Goal: Task Accomplishment & Management: Use online tool/utility

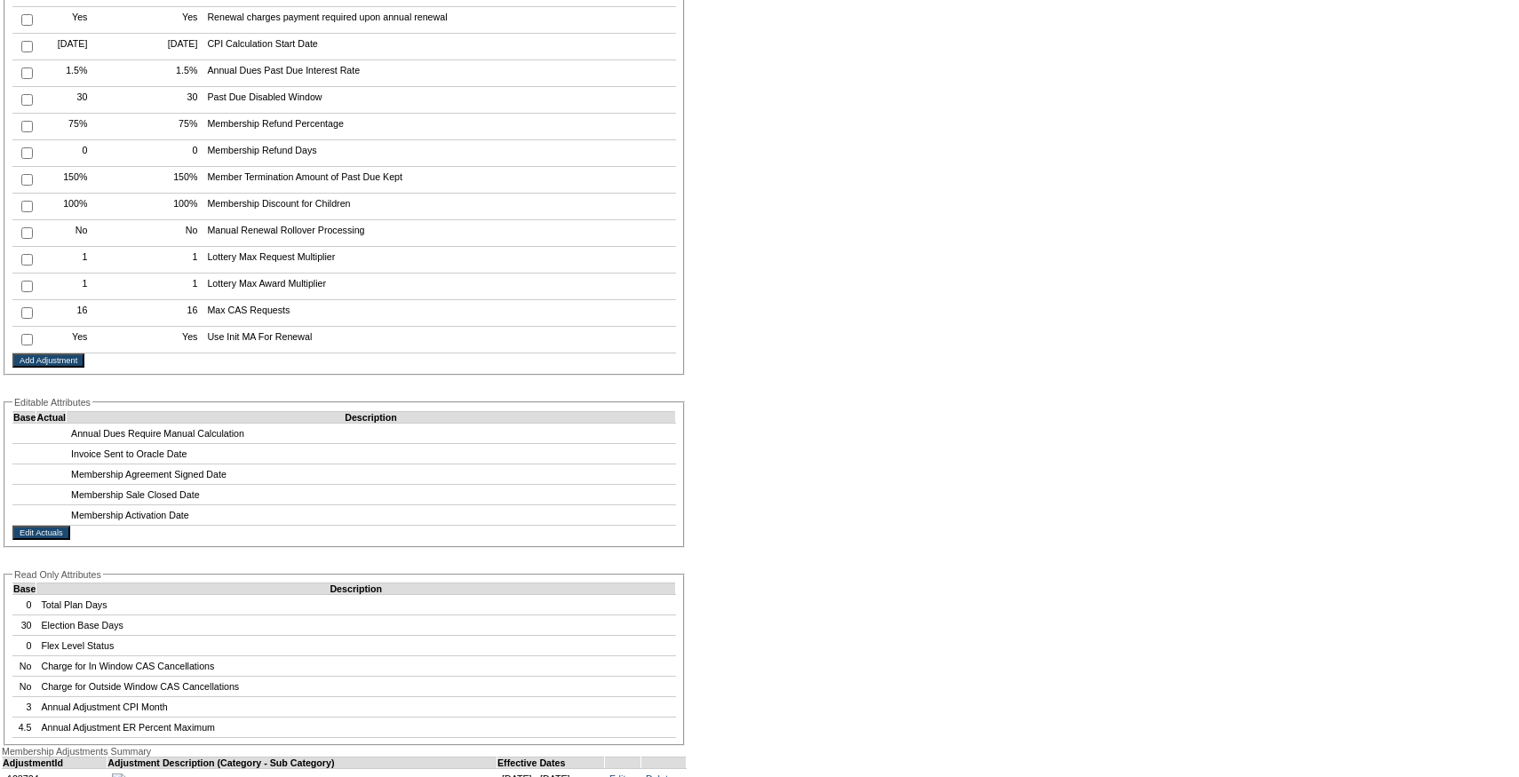
scroll to position [3414, 0]
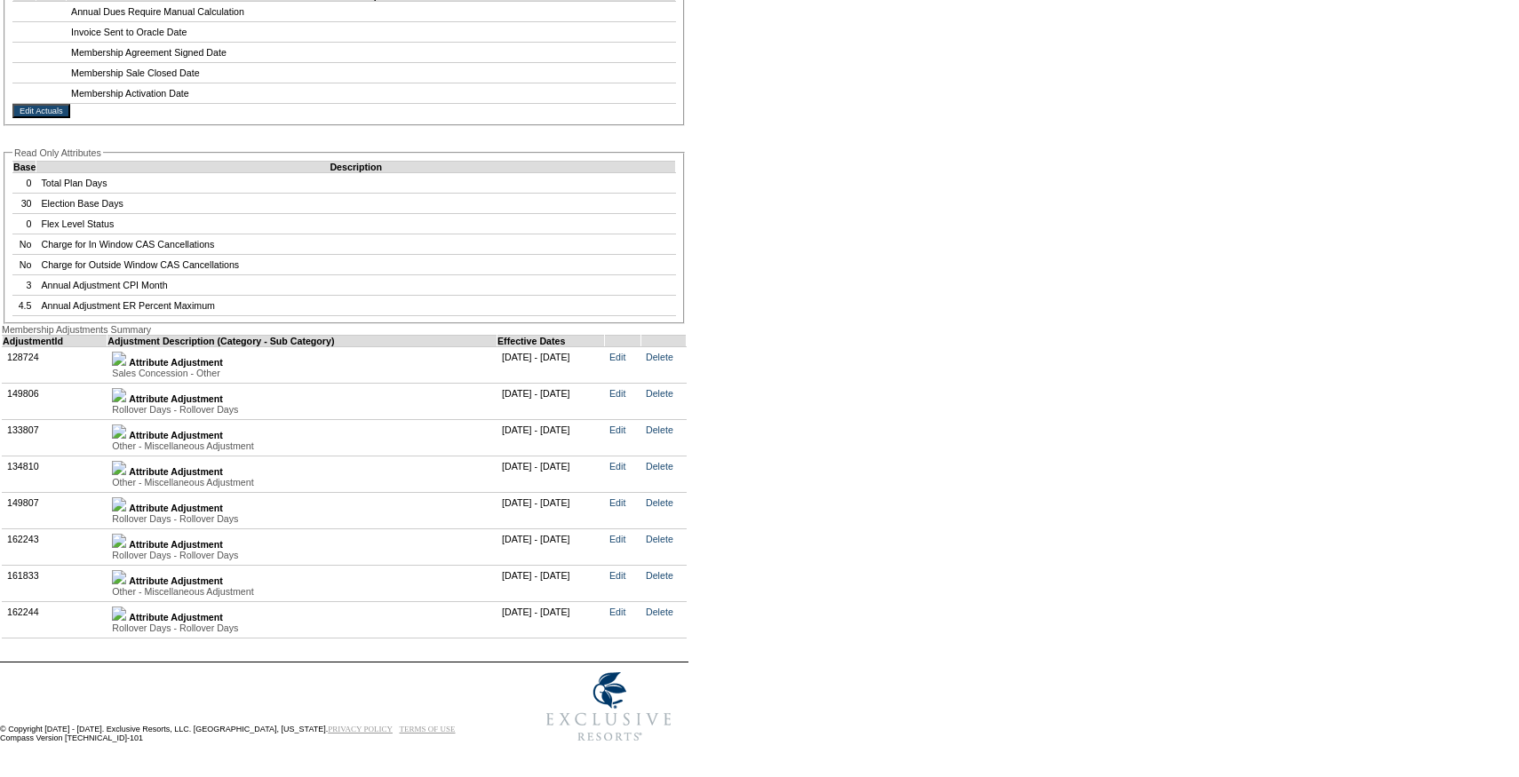
click at [126, 607] on img at bounding box center [119, 614] width 14 height 14
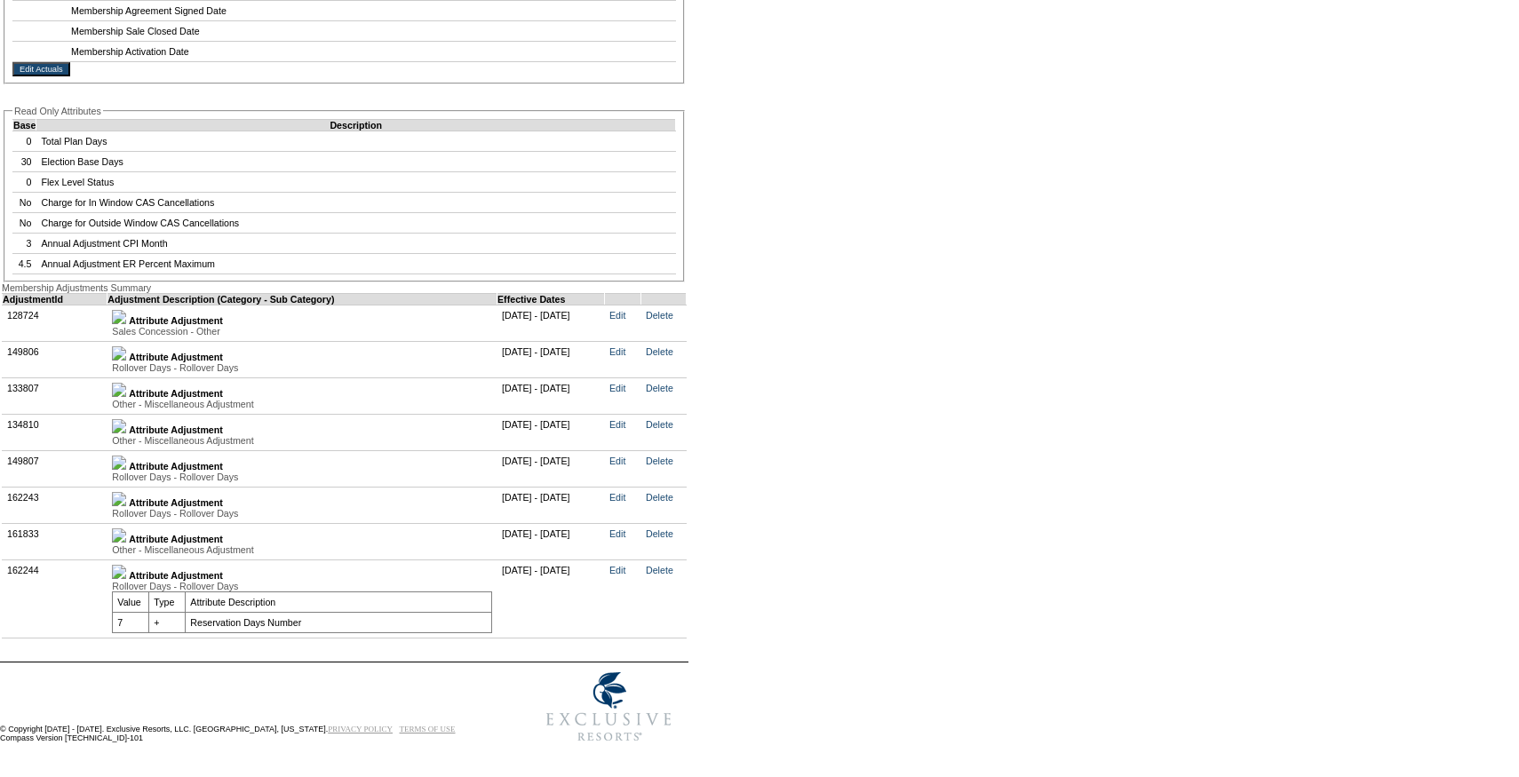
click at [126, 506] on img at bounding box center [119, 499] width 14 height 14
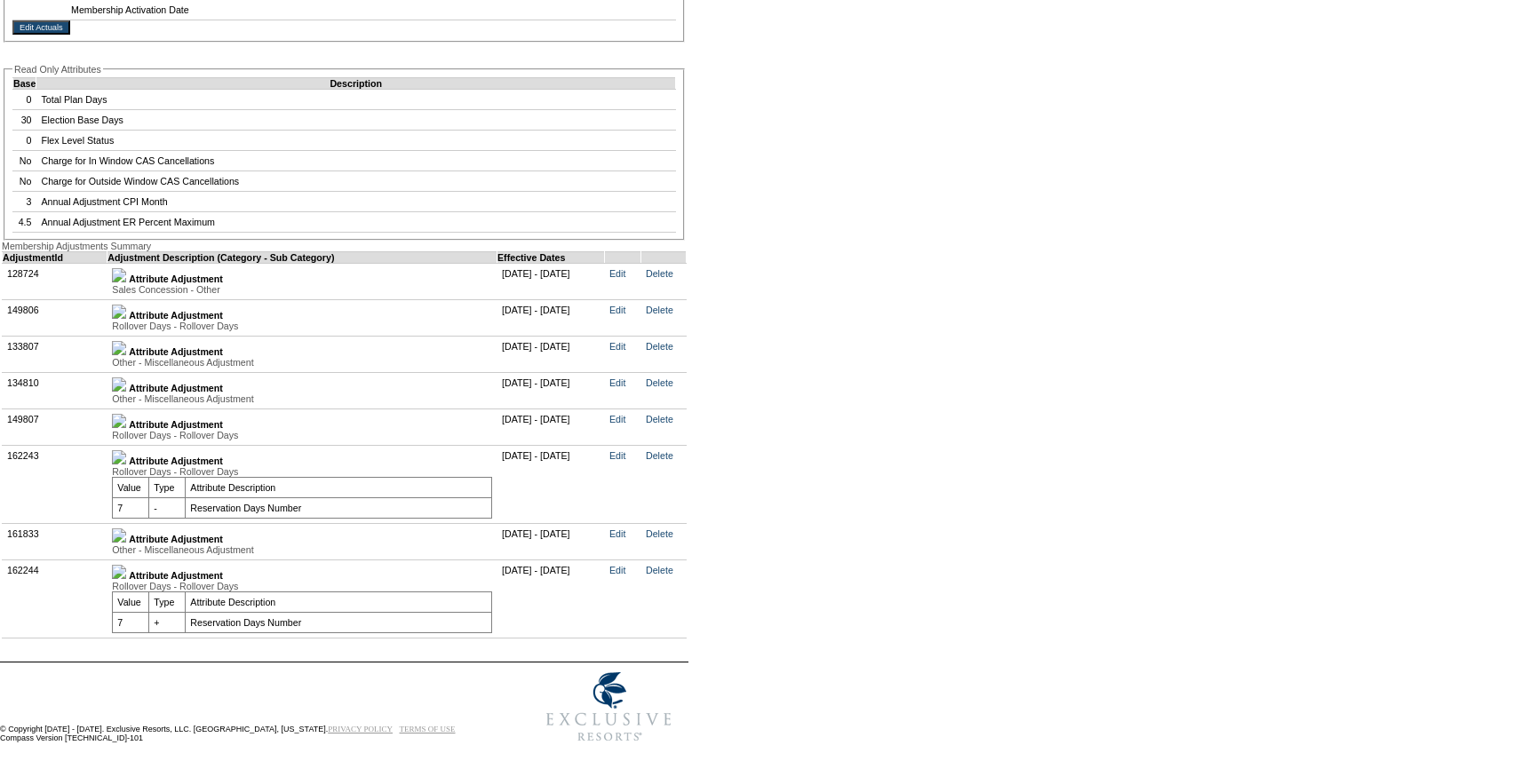
click at [126, 465] on img at bounding box center [119, 457] width 14 height 14
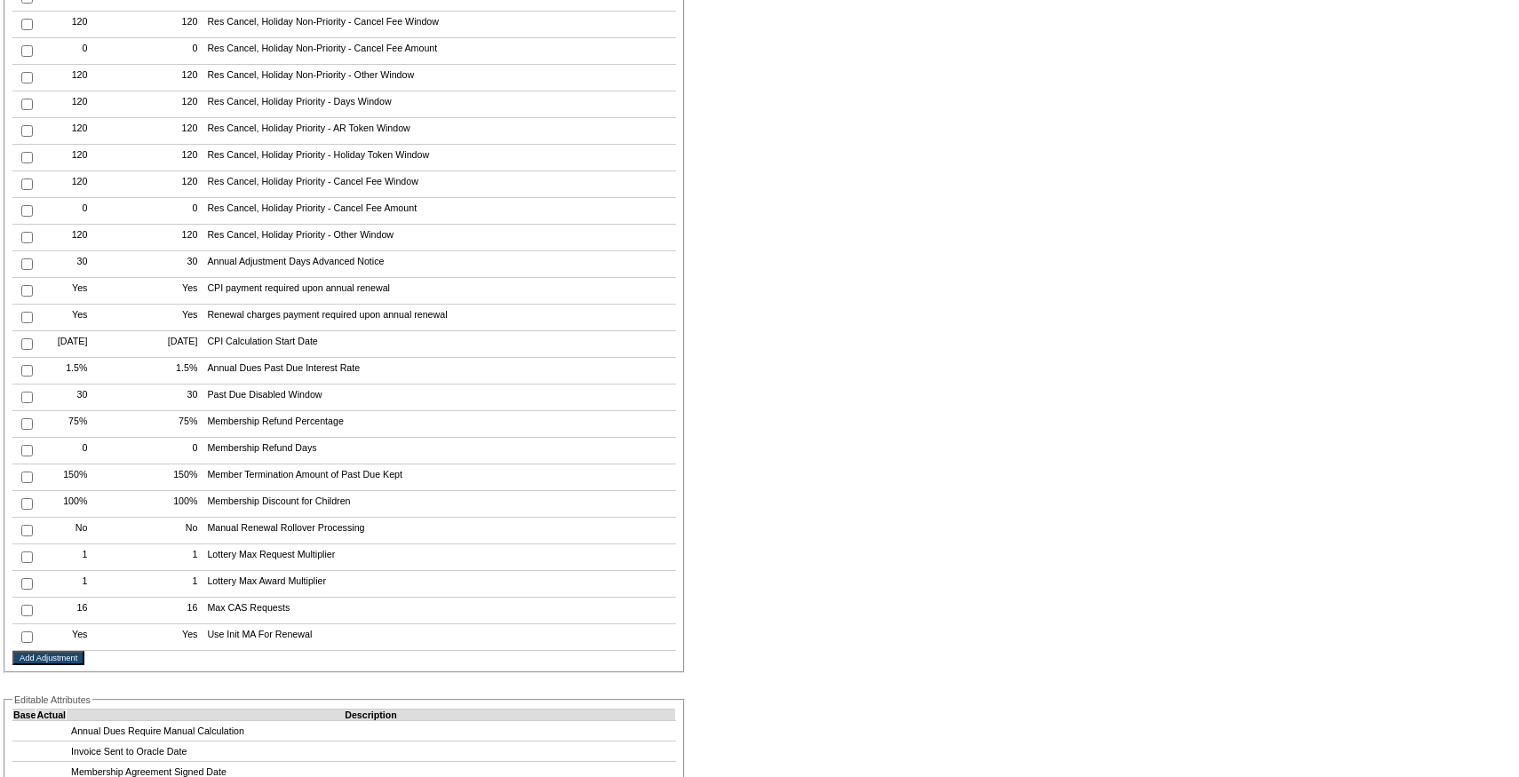
scroll to position [3475, 0]
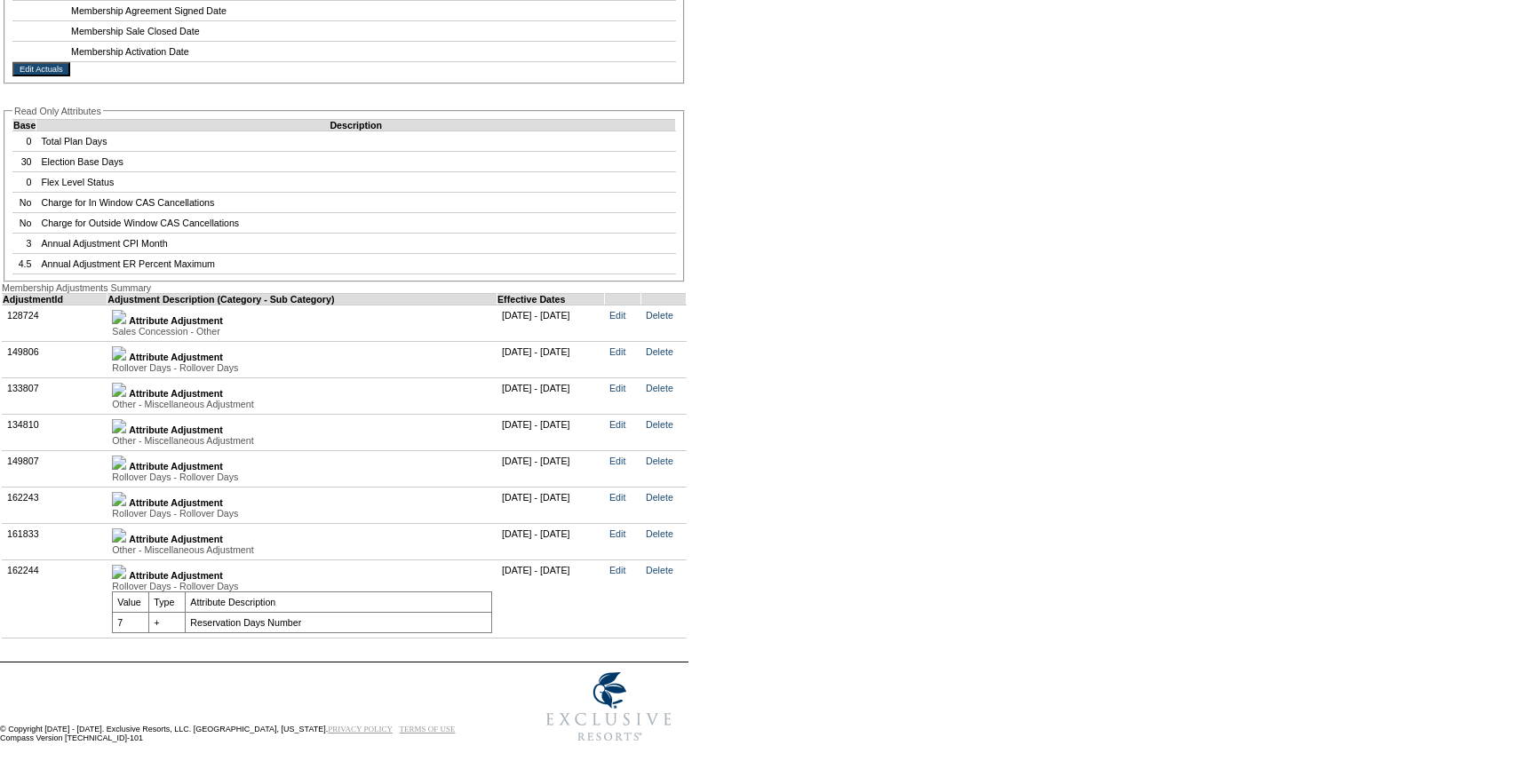
click at [126, 456] on img at bounding box center [119, 463] width 14 height 14
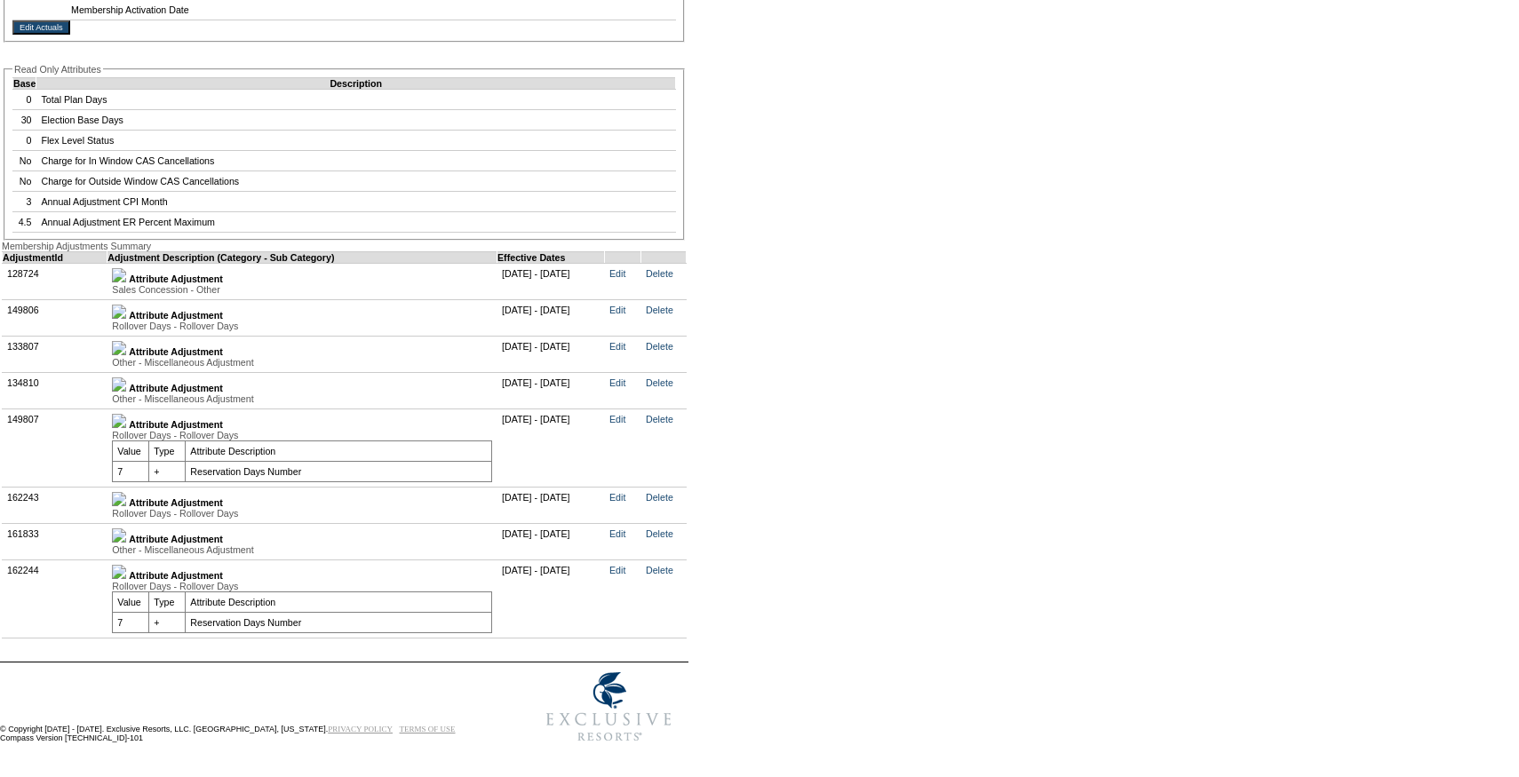
click at [126, 428] on img at bounding box center [119, 421] width 14 height 14
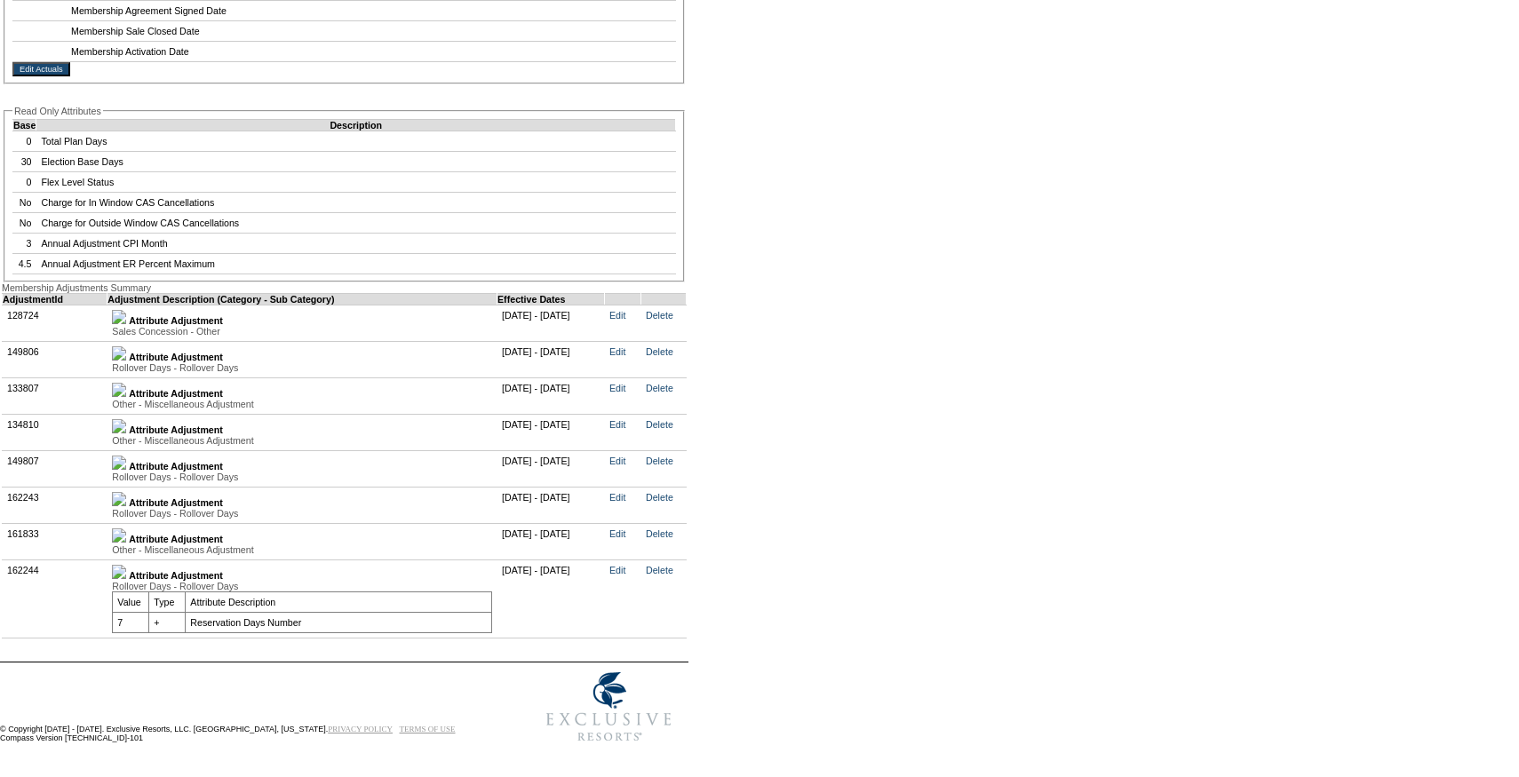
click at [126, 492] on img at bounding box center [119, 499] width 14 height 14
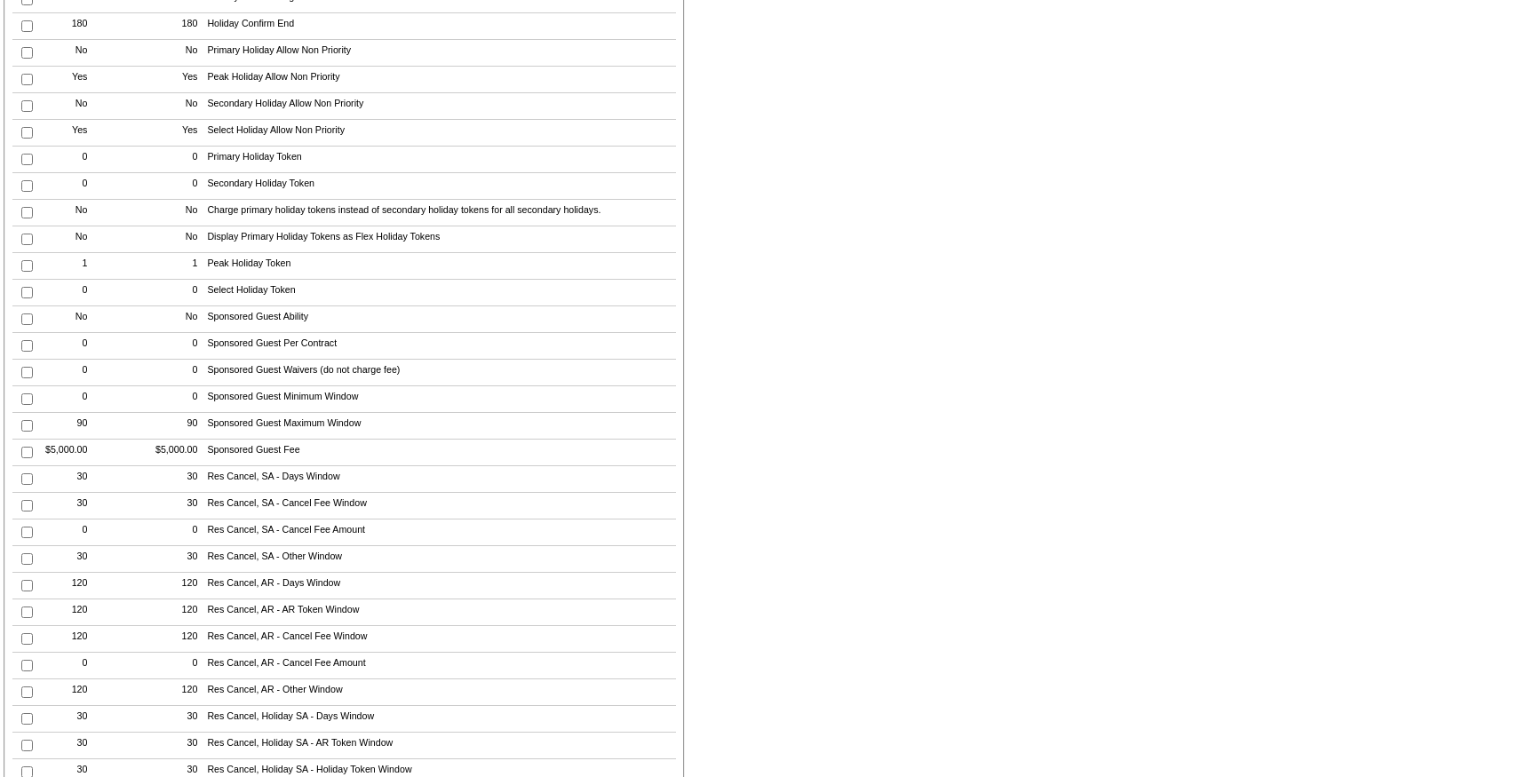
scroll to position [0, 0]
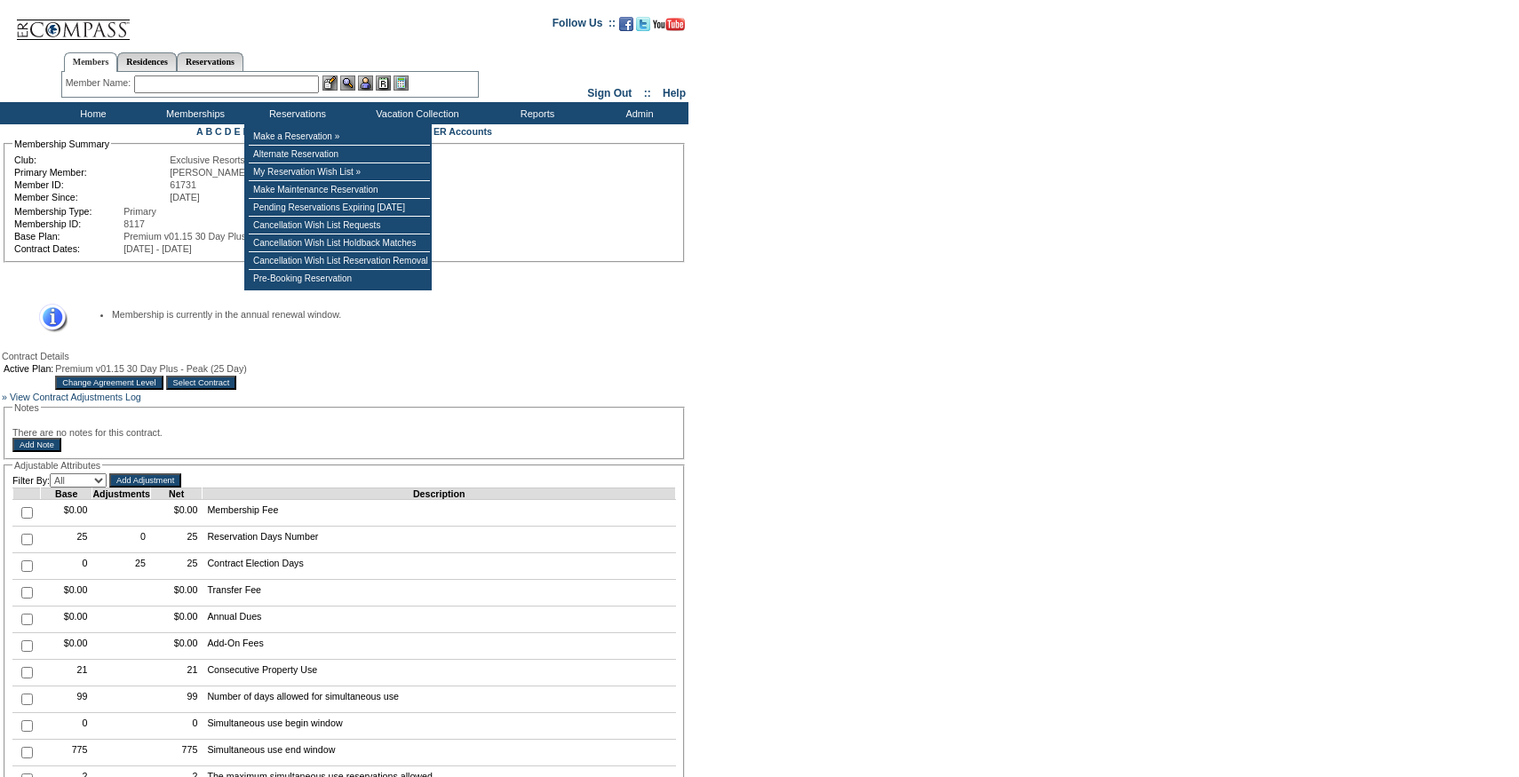
click at [294, 88] on input "text" at bounding box center [226, 84] width 185 height 18
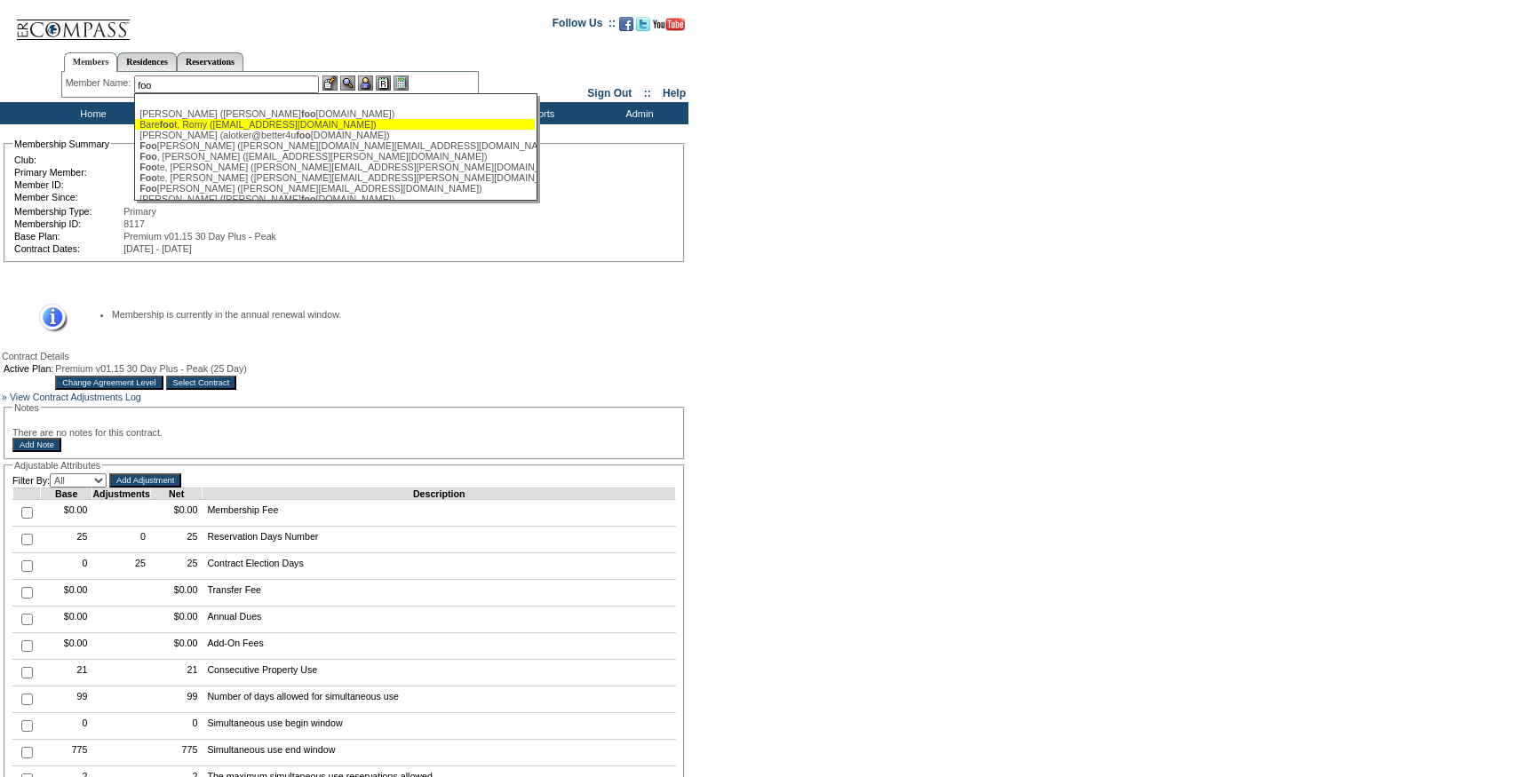
type input "foo"
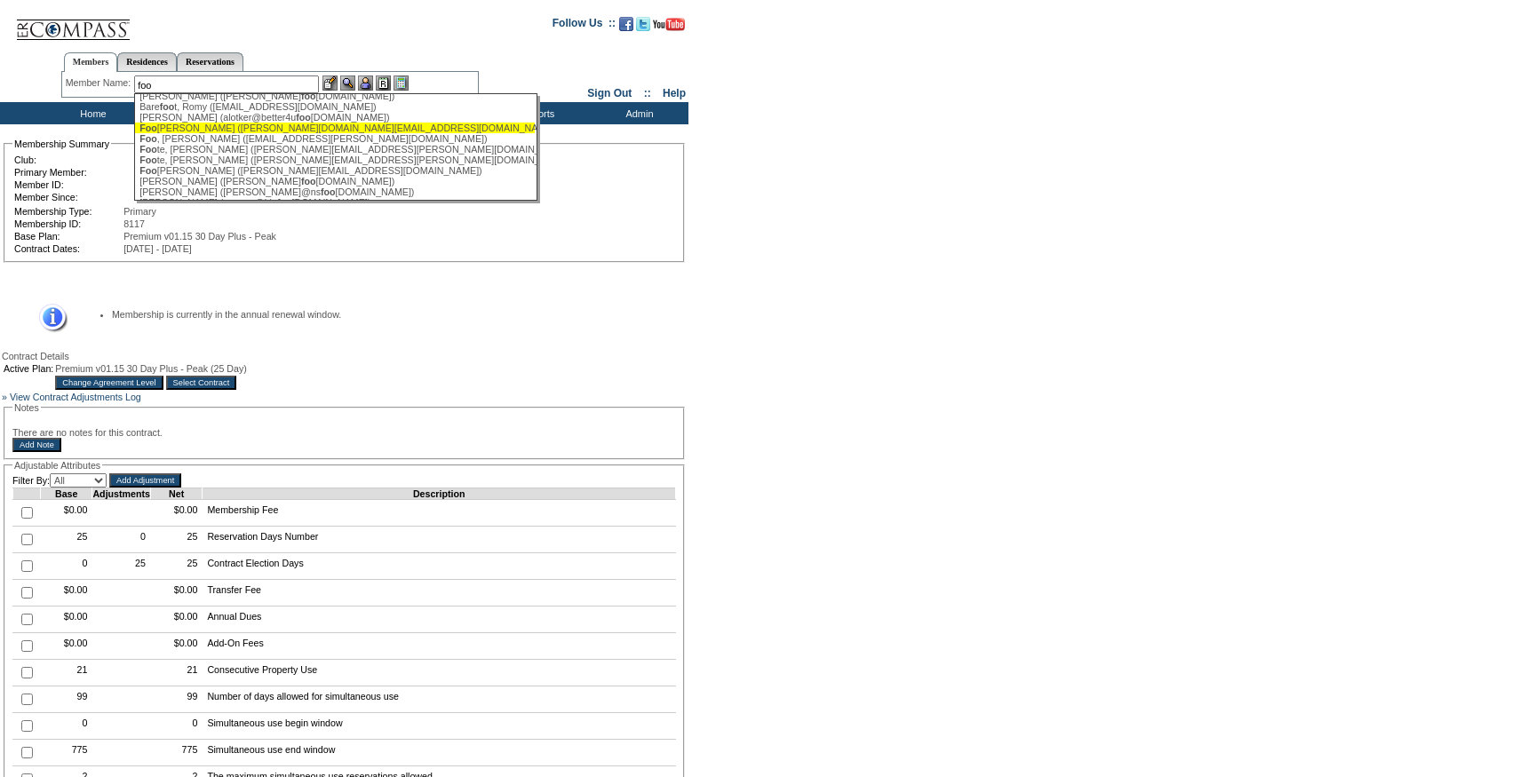
scroll to position [20, 0]
click at [258, 128] on div "[PERSON_NAME] ([PERSON_NAME][DOMAIN_NAME][EMAIL_ADDRESS][DOMAIN_NAME])" at bounding box center [334, 126] width 391 height 11
type input "[PERSON_NAME] ([PERSON_NAME][DOMAIN_NAME][EMAIL_ADDRESS][DOMAIN_NAME])"
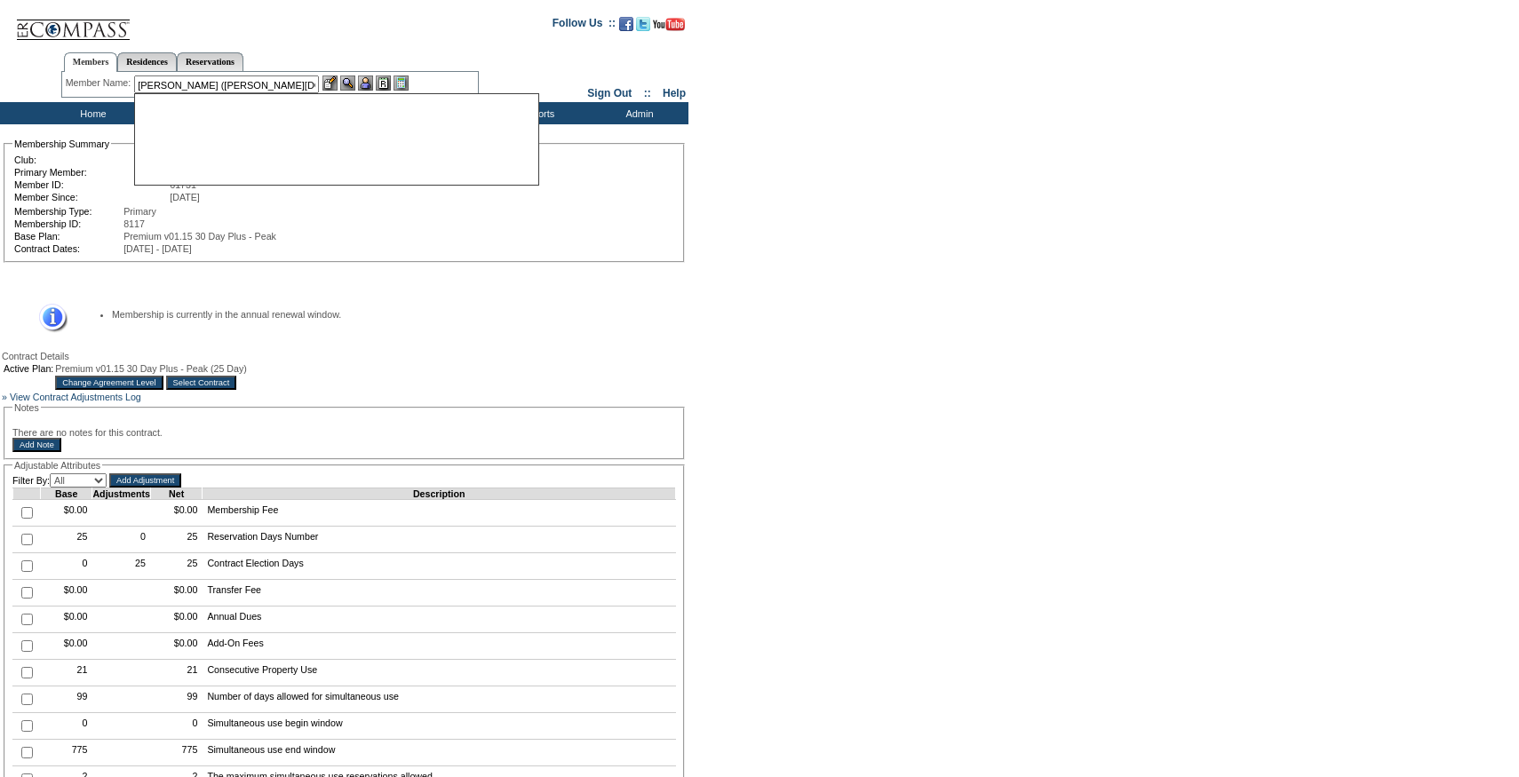
scroll to position [0, 0]
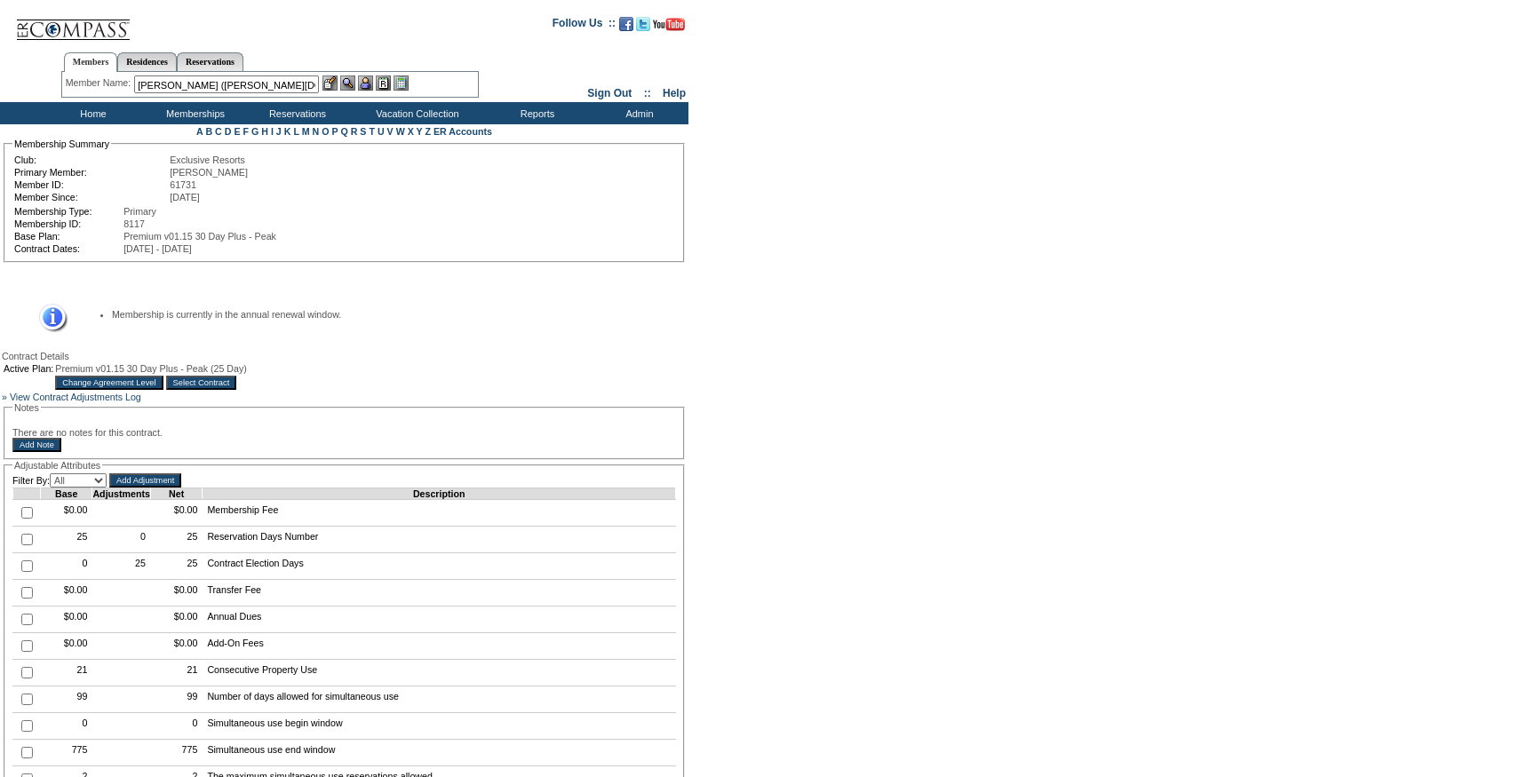
click at [370, 81] on img at bounding box center [365, 82] width 15 height 15
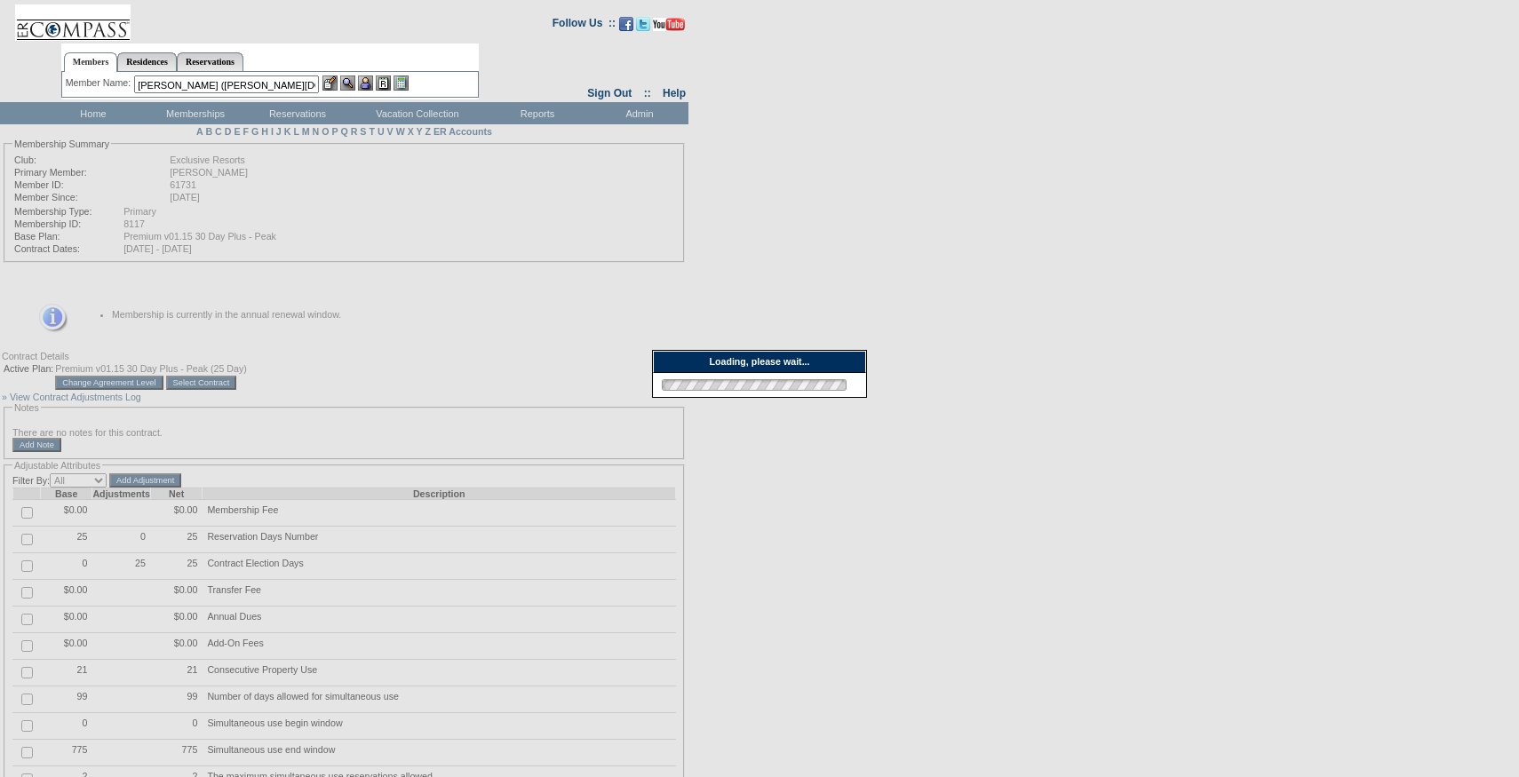
click at [334, 81] on img at bounding box center [329, 82] width 15 height 15
